Goal: Transaction & Acquisition: Subscribe to service/newsletter

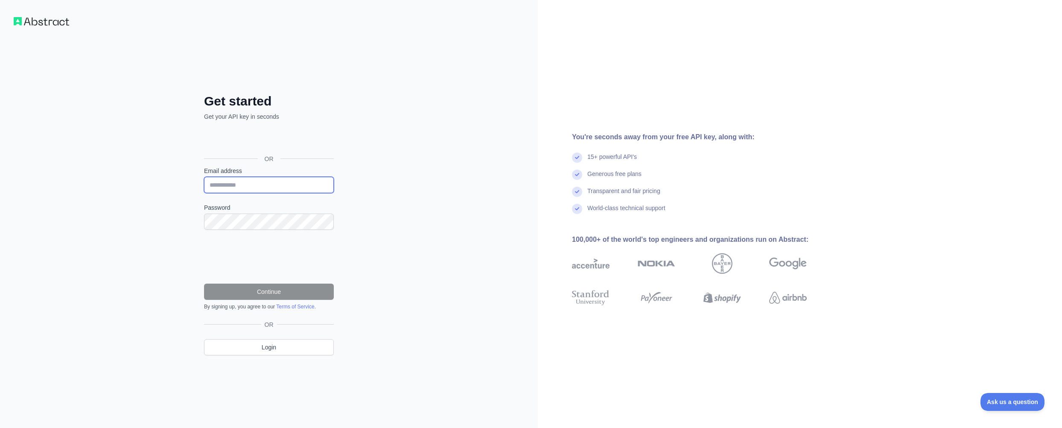
drag, startPoint x: 222, startPoint y: 186, endPoint x: 236, endPoint y: 185, distance: 14.1
click at [222, 186] on input "Email address" at bounding box center [269, 185] width 130 height 16
type input "**********"
click at [423, 216] on div "**********" at bounding box center [269, 214] width 538 height 428
